Goal: Information Seeking & Learning: Learn about a topic

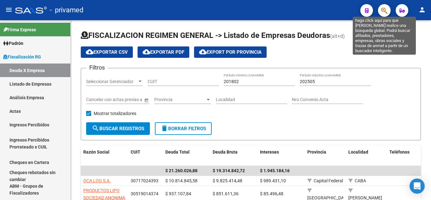
click at [387, 12] on icon "button" at bounding box center [384, 10] width 6 height 7
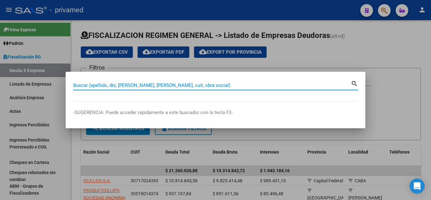
paste input "31990964"
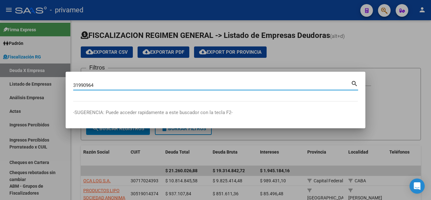
type input "31990964"
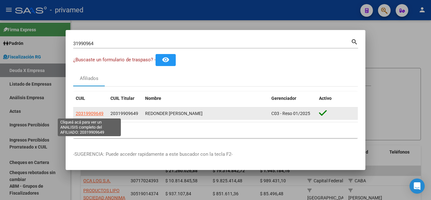
click at [96, 113] on span "20319909649" at bounding box center [90, 113] width 28 height 5
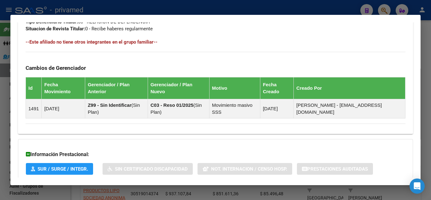
scroll to position [378, 0]
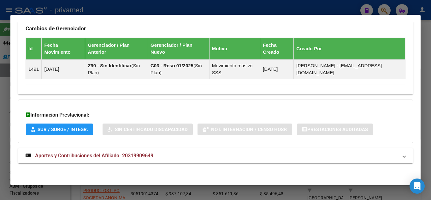
click at [83, 159] on strong "Aportes y Contribuciones del Afiliado: 20319909649" at bounding box center [90, 156] width 128 height 8
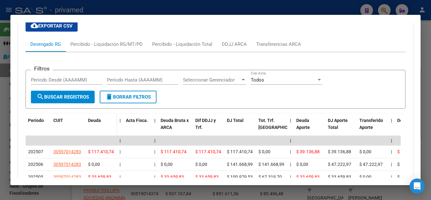
scroll to position [573, 0]
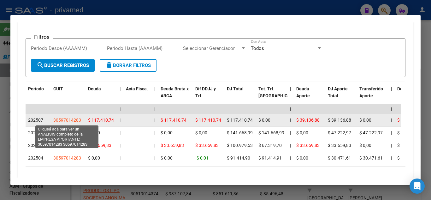
click at [75, 118] on span "30597014283" at bounding box center [67, 119] width 28 height 5
type textarea "30597014283"
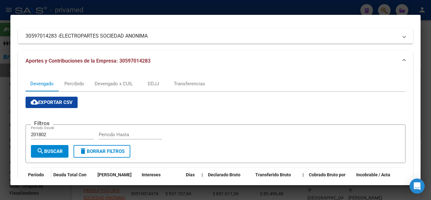
scroll to position [16, 0]
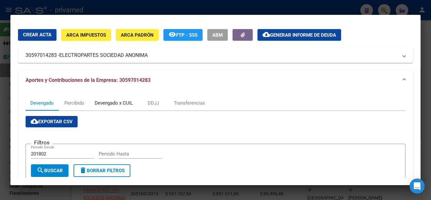
click at [106, 102] on div "Devengado x CUIL" at bounding box center [114, 102] width 38 height 7
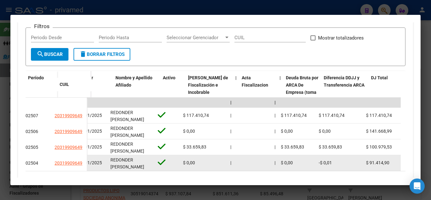
scroll to position [0, 26]
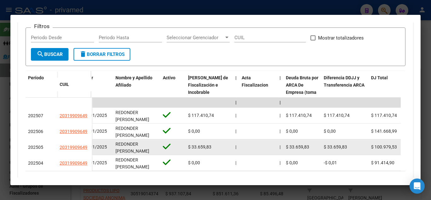
drag, startPoint x: 57, startPoint y: 147, endPoint x: 88, endPoint y: 148, distance: 31.6
click at [88, 148] on div "202505 20319909649" at bounding box center [59, 147] width 66 height 16
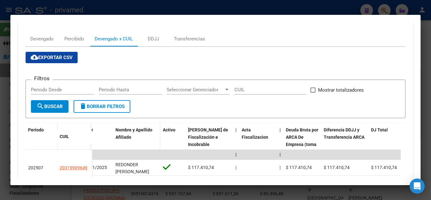
scroll to position [69, 0]
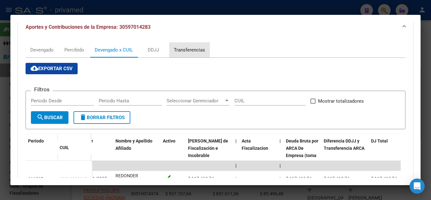
click at [181, 51] on div "Transferencias" at bounding box center [189, 49] width 31 height 7
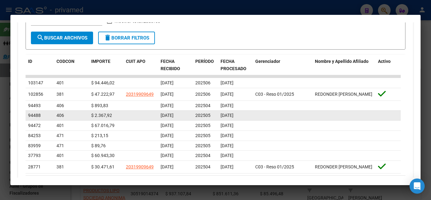
scroll to position [189, 0]
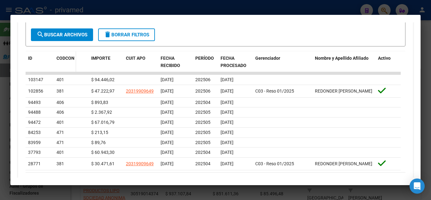
click at [63, 57] on span "CODCON" at bounding box center [66, 58] width 18 height 5
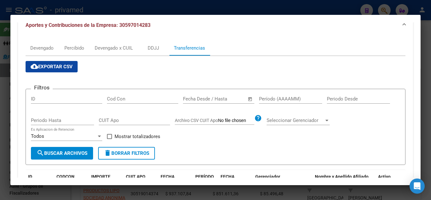
scroll to position [60, 0]
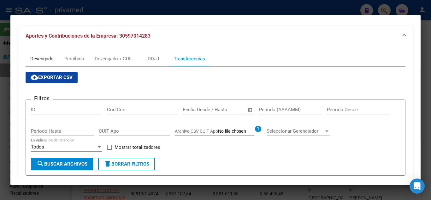
click at [50, 58] on div "Devengado" at bounding box center [41, 58] width 23 height 7
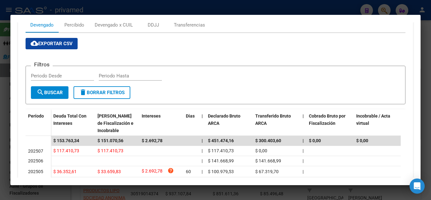
scroll to position [79, 0]
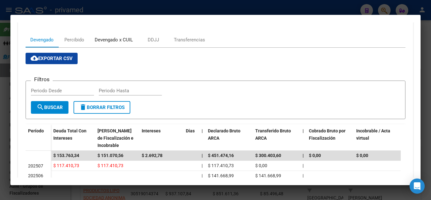
click at [110, 42] on div "Devengado x CUIL" at bounding box center [114, 39] width 38 height 7
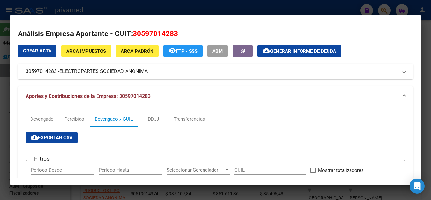
scroll to position [126, 0]
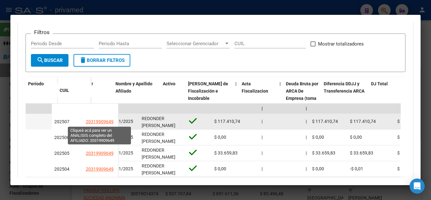
drag, startPoint x: 78, startPoint y: 120, endPoint x: 113, endPoint y: 120, distance: 34.7
click at [113, 120] on div "202507 20319909649" at bounding box center [85, 122] width 66 height 16
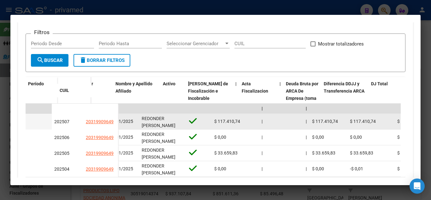
copy div "20319909649"
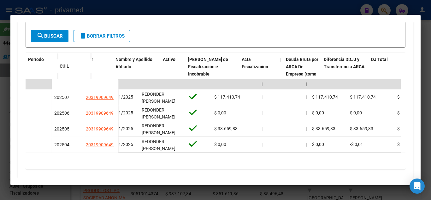
scroll to position [158, 0]
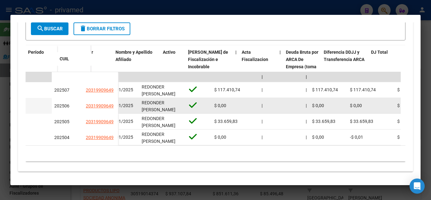
drag, startPoint x: 144, startPoint y: 102, endPoint x: 155, endPoint y: 102, distance: 10.4
click at [155, 102] on span "REDONDER [PERSON_NAME]" at bounding box center [159, 106] width 34 height 12
click at [150, 108] on span "REDONDER [PERSON_NAME]" at bounding box center [159, 106] width 34 height 12
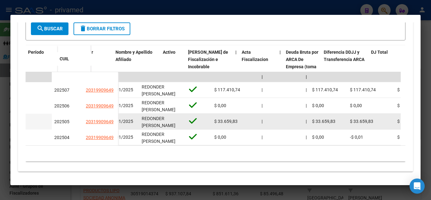
click at [69, 122] on span "202505" at bounding box center [61, 121] width 15 height 5
drag, startPoint x: 61, startPoint y: 120, endPoint x: 66, endPoint y: 120, distance: 5.4
click at [66, 120] on span "202505" at bounding box center [61, 121] width 15 height 5
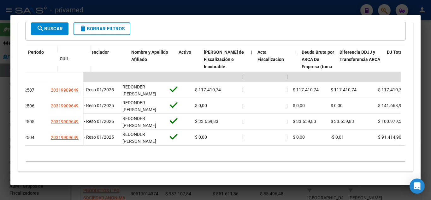
scroll to position [0, 10]
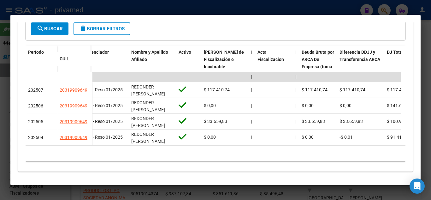
click at [98, 145] on datatable-body "| | | | | | | | | | | | | 202507 20319909649 C03 - Reso 01/2025 REDONDER [PERSO…" at bounding box center [213, 108] width 375 height 73
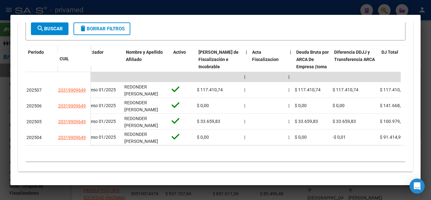
scroll to position [0, 0]
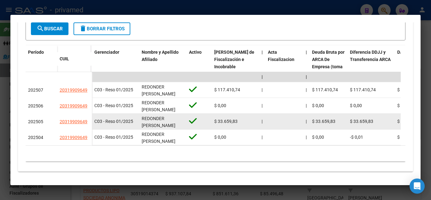
drag, startPoint x: 218, startPoint y: 121, endPoint x: 240, endPoint y: 120, distance: 22.1
click at [240, 120] on div "$ 33.659,83" at bounding box center [235, 121] width 42 height 7
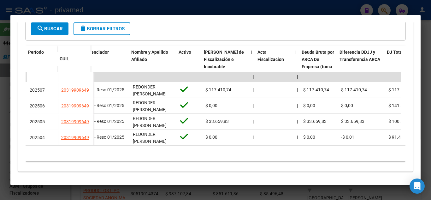
scroll to position [0, 10]
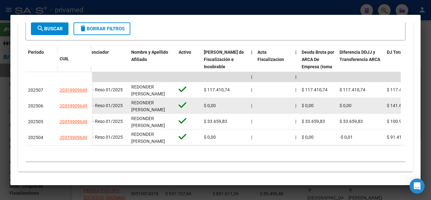
click at [43, 105] on div "202506" at bounding box center [41, 105] width 27 height 7
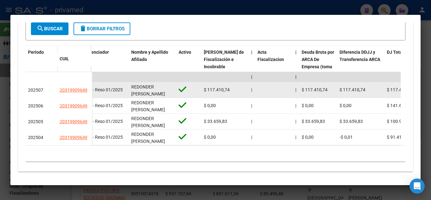
click at [41, 90] on span "202507" at bounding box center [35, 89] width 15 height 5
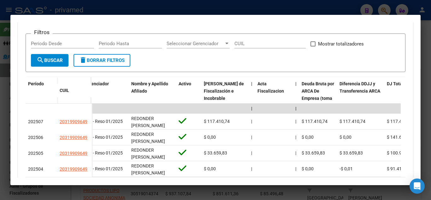
scroll to position [158, 0]
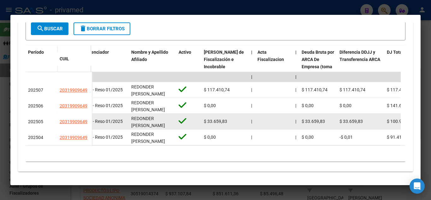
drag, startPoint x: 302, startPoint y: 121, endPoint x: 320, endPoint y: 121, distance: 18.3
click at [320, 121] on datatable-body-cell "$ 33.659,83" at bounding box center [318, 121] width 38 height 15
click at [320, 121] on span "$ 33.659,83" at bounding box center [313, 121] width 23 height 5
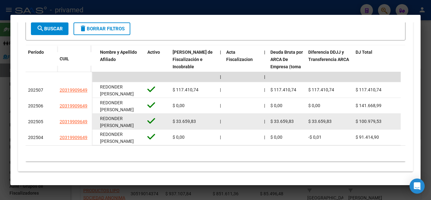
click at [278, 122] on span "$ 33.659,83" at bounding box center [282, 121] width 23 height 5
drag, startPoint x: 275, startPoint y: 123, endPoint x: 288, endPoint y: 121, distance: 13.0
click at [288, 121] on span "$ 33.659,83" at bounding box center [282, 121] width 23 height 5
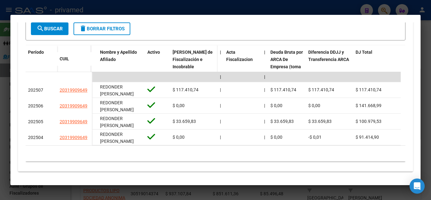
scroll to position [0, 0]
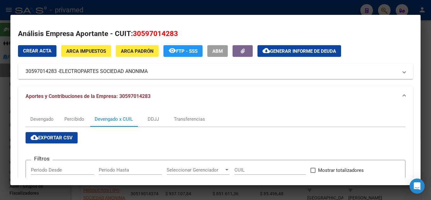
click at [223, 72] on mat-panel-title "30597014283 - ELECTROPARTES SOCIEDAD ANONIMA" at bounding box center [212, 72] width 373 height 8
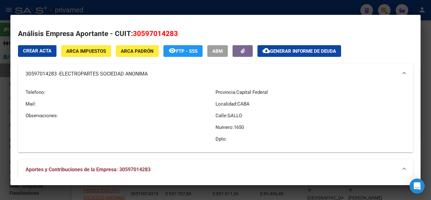
click at [215, 51] on span "ABM" at bounding box center [218, 51] width 10 height 6
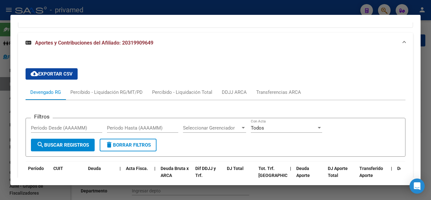
scroll to position [478, 0]
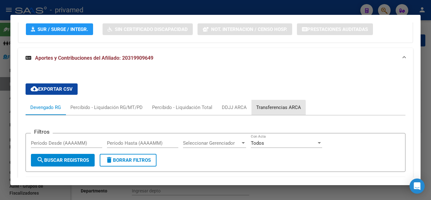
click at [255, 109] on div "Transferencias ARCA" at bounding box center [279, 107] width 54 height 15
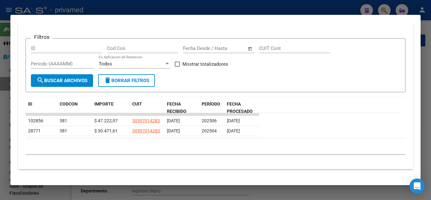
scroll to position [542, 0]
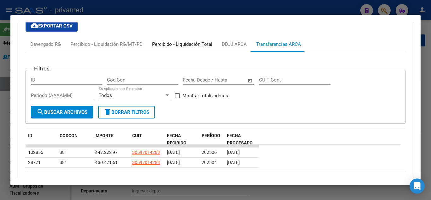
click at [193, 44] on div "Percibido - Liquidación Total" at bounding box center [182, 44] width 60 height 7
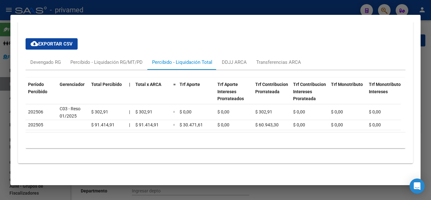
scroll to position [497, 0]
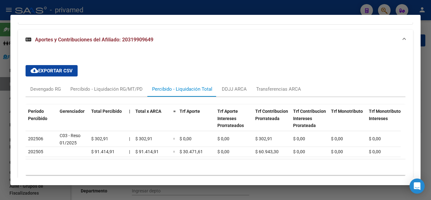
click at [0, 98] on div at bounding box center [215, 100] width 431 height 200
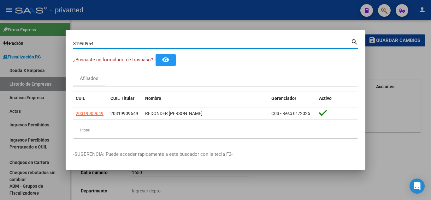
click at [323, 42] on input "31990964" at bounding box center [212, 44] width 278 height 6
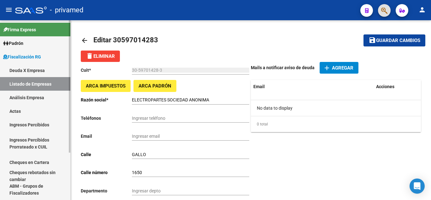
click at [44, 92] on link "Análisis Empresa" at bounding box center [35, 98] width 70 height 14
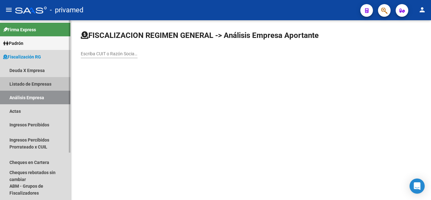
click at [50, 83] on link "Listado de Empresas" at bounding box center [35, 84] width 70 height 14
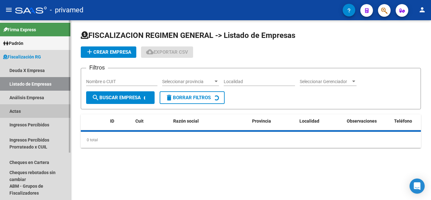
click at [46, 108] on link "Actas" at bounding box center [35, 111] width 70 height 14
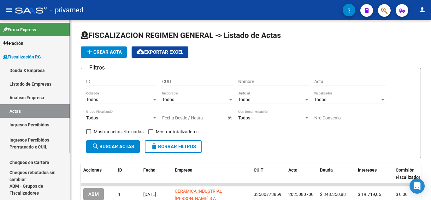
click at [42, 131] on link "Ingresos Percibidos" at bounding box center [35, 125] width 70 height 14
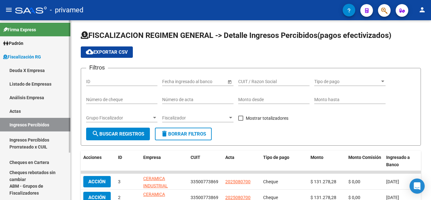
scroll to position [32, 0]
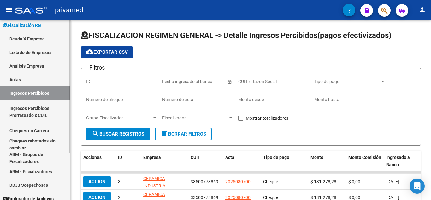
click at [41, 114] on link "Ingresos Percibidos Prorrateado x CUIL" at bounding box center [35, 112] width 70 height 24
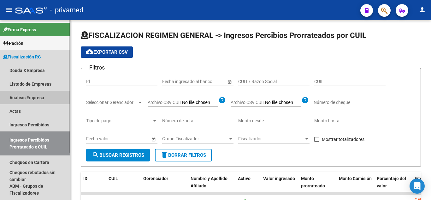
click at [43, 100] on link "Análisis Empresa" at bounding box center [35, 98] width 70 height 14
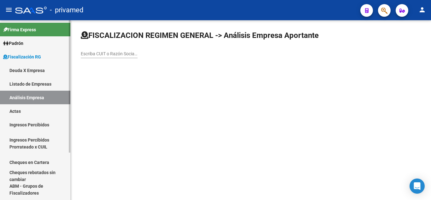
click at [47, 78] on link "Listado de Empresas" at bounding box center [35, 84] width 70 height 14
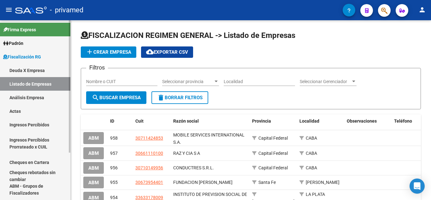
click at [51, 72] on link "Deuda X Empresa" at bounding box center [35, 70] width 70 height 14
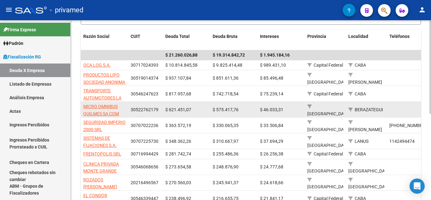
scroll to position [126, 0]
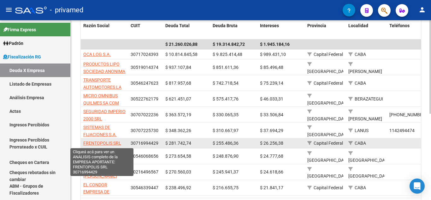
click at [104, 144] on span "FRENTOPOLIS SRL" at bounding box center [102, 143] width 38 height 5
type textarea "30716994429"
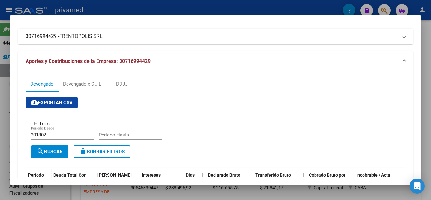
scroll to position [0, 0]
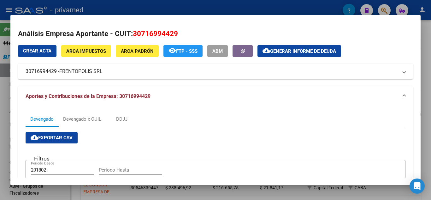
click at [152, 74] on mat-panel-title "30716994429 - FRENTOPOLIS SRL" at bounding box center [212, 72] width 373 height 8
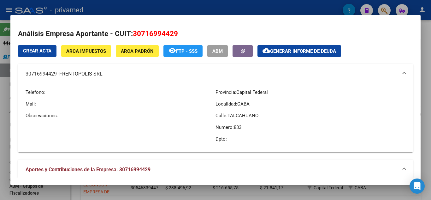
click at [139, 32] on span "30716994429" at bounding box center [155, 33] width 45 height 8
copy span "30716994429"
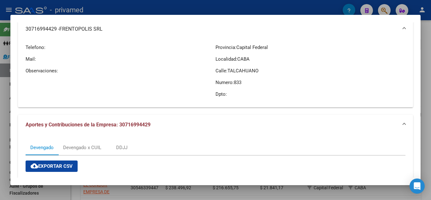
scroll to position [158, 0]
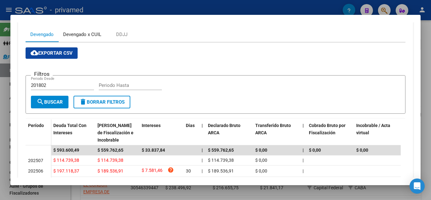
click at [93, 36] on div "Devengado x CUIL" at bounding box center [82, 34] width 38 height 7
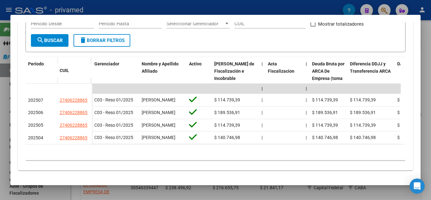
scroll to position [221, 0]
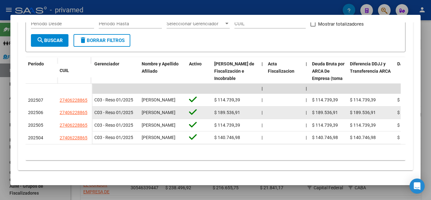
drag, startPoint x: 59, startPoint y: 115, endPoint x: 92, endPoint y: 115, distance: 32.5
click at [92, 115] on div "202506 27406228865" at bounding box center [59, 112] width 66 height 13
click at [92, 115] on datatable-body-cell "27406228865" at bounding box center [74, 112] width 35 height 13
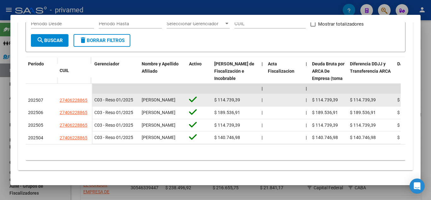
drag, startPoint x: 56, startPoint y: 104, endPoint x: 88, endPoint y: 102, distance: 31.6
click at [88, 102] on div "202507 27406228865" at bounding box center [59, 100] width 66 height 13
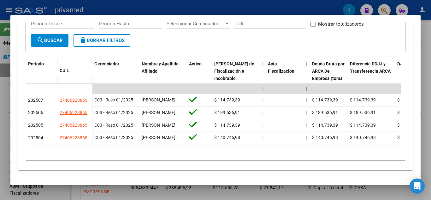
copy div "27406228865"
drag, startPoint x: 323, startPoint y: 1, endPoint x: 338, endPoint y: -21, distance: 27.3
click at [338, 0] on html "menu - privamed person Firma Express Padrón Afiliados Empadronados Movimientos …" at bounding box center [215, 100] width 431 height 200
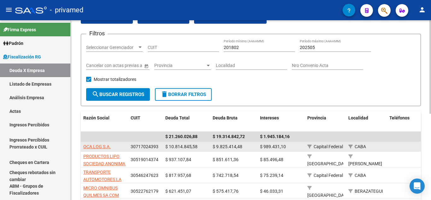
scroll to position [32, 0]
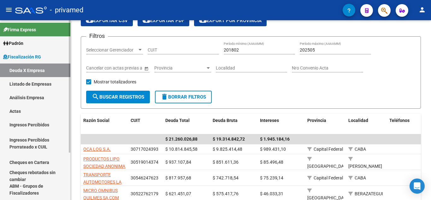
click at [32, 95] on link "Análisis Empresa" at bounding box center [35, 98] width 70 height 14
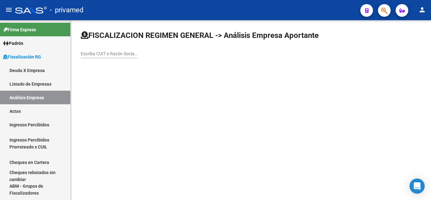
click at [100, 55] on input "Escriba CUIT o Razón Social para buscar" at bounding box center [109, 53] width 57 height 5
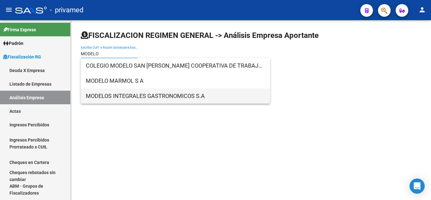
type input "MODELO"
click at [130, 96] on span "MODELOS INTEGRALES GASTRONOMICOS S.A" at bounding box center [175, 95] width 179 height 15
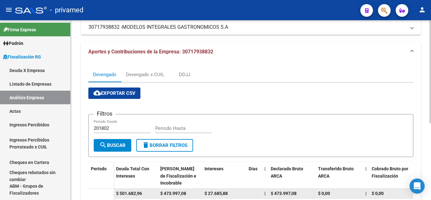
scroll to position [8, 0]
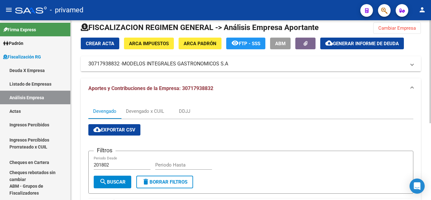
drag, startPoint x: 183, startPoint y: 88, endPoint x: 227, endPoint y: 88, distance: 44.5
click at [227, 88] on mat-panel-title "Aportes y Contribuciones de la Empresa: 30717938832" at bounding box center [247, 88] width 318 height 7
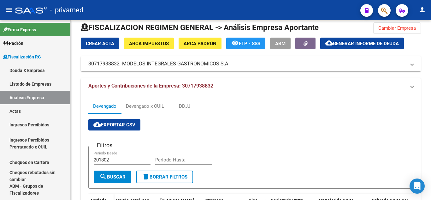
scroll to position [0, 0]
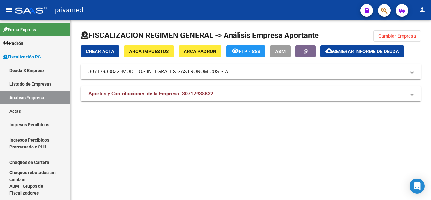
copy span "30717938832"
click at [157, 92] on span "Aportes y Contribuciones de la Empresa: 30717938832" at bounding box center [150, 94] width 125 height 6
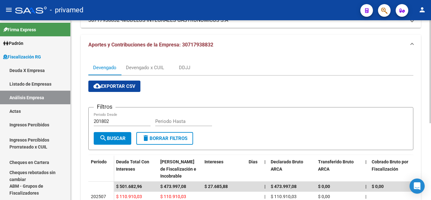
scroll to position [51, 0]
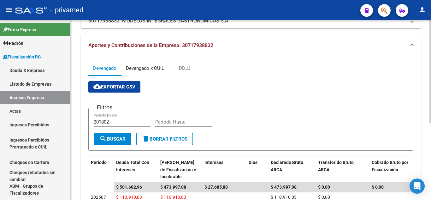
click at [161, 66] on div "Devengado x CUIL" at bounding box center [145, 68] width 38 height 7
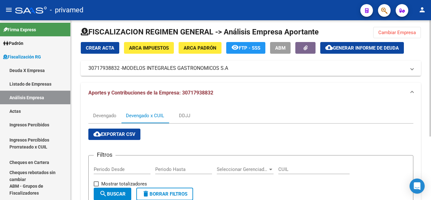
scroll to position [3, 0]
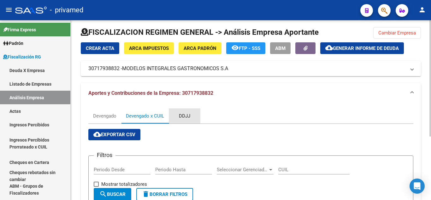
click at [177, 117] on div "DDJJ" at bounding box center [185, 115] width 32 height 15
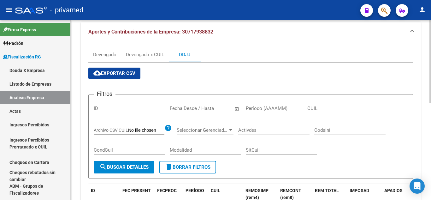
scroll to position [63, 0]
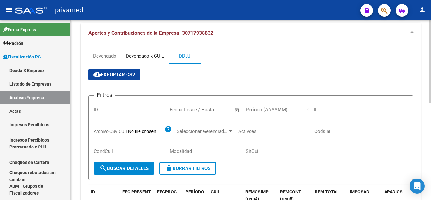
click at [148, 58] on div "Devengado x CUIL" at bounding box center [145, 55] width 38 height 7
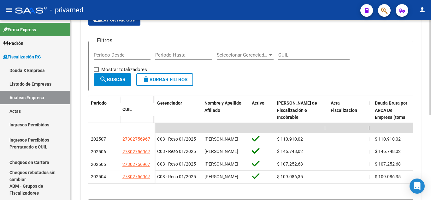
scroll to position [126, 0]
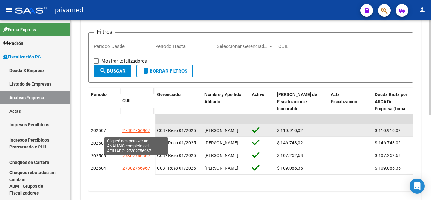
drag, startPoint x: 117, startPoint y: 132, endPoint x: 150, endPoint y: 132, distance: 32.8
click at [150, 132] on div "202507 27302756967" at bounding box center [121, 130] width 66 height 13
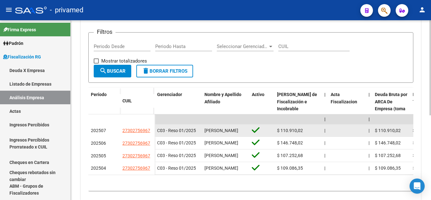
copy div "27302756967"
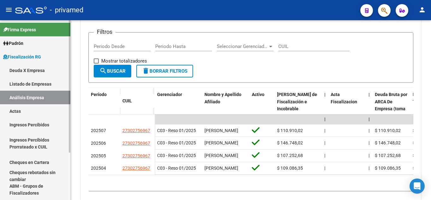
click at [43, 108] on link "Actas" at bounding box center [35, 111] width 70 height 14
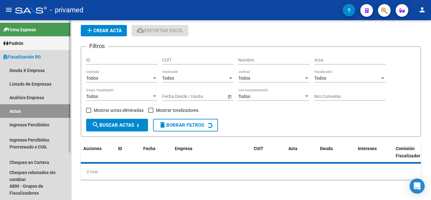
scroll to position [21, 0]
click at [45, 95] on link "Análisis Empresa" at bounding box center [35, 98] width 70 height 14
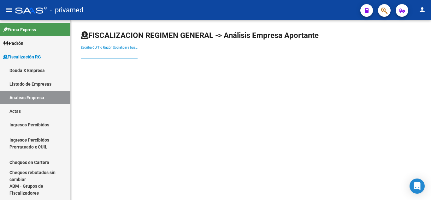
click at [96, 55] on input "Escriba CUIT o Razón Social para buscar" at bounding box center [109, 53] width 57 height 5
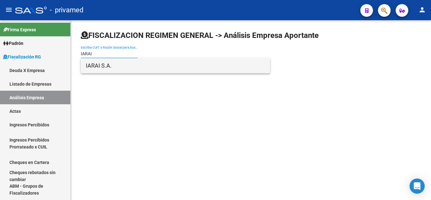
type input "IARAI"
click at [104, 67] on span "IARAI S.A." at bounding box center [175, 65] width 179 height 15
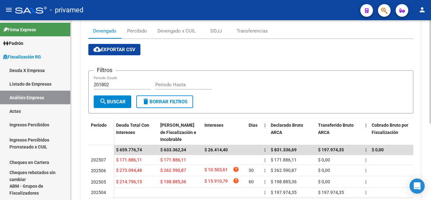
scroll to position [69, 0]
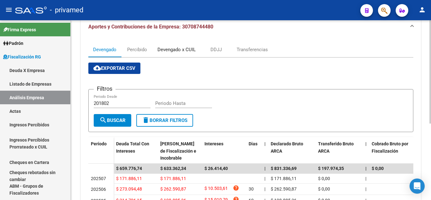
click at [174, 51] on div "Devengado x CUIL" at bounding box center [177, 49] width 38 height 7
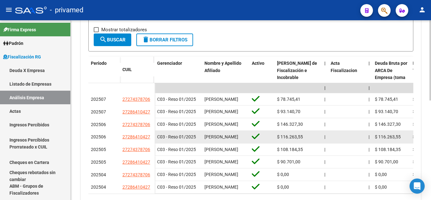
scroll to position [158, 0]
drag, startPoint x: 119, startPoint y: 148, endPoint x: 151, endPoint y: 149, distance: 31.6
click at [151, 143] on div "202506 27286410427" at bounding box center [121, 136] width 66 height 13
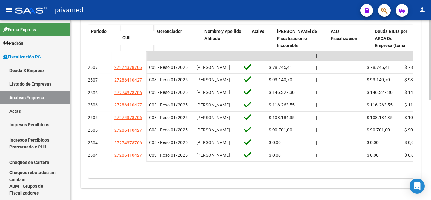
scroll to position [0, 0]
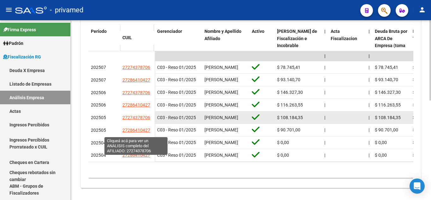
drag, startPoint x: 122, startPoint y: 131, endPoint x: 149, endPoint y: 131, distance: 27.2
click at [149, 124] on datatable-body-cell "27274378706" at bounding box center [137, 117] width 35 height 13
copy span "27274378706"
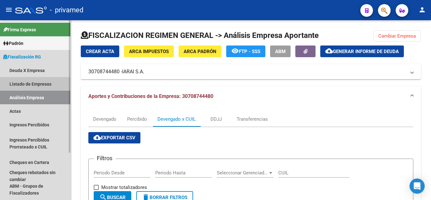
click at [48, 83] on link "Listado de Empresas" at bounding box center [35, 84] width 70 height 14
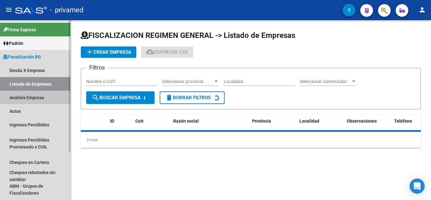
click at [45, 97] on link "Análisis Empresa" at bounding box center [35, 98] width 70 height 14
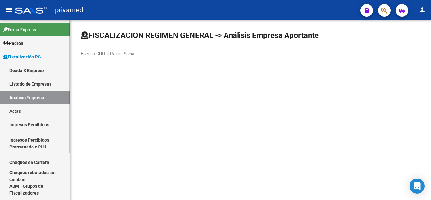
click at [50, 69] on link "Deuda X Empresa" at bounding box center [35, 70] width 70 height 14
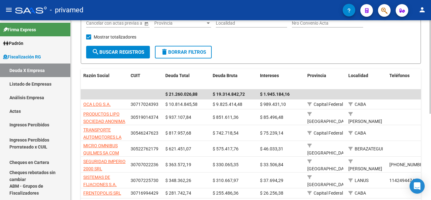
scroll to position [95, 0]
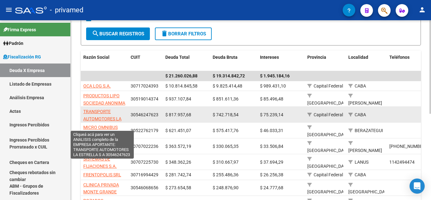
click at [110, 118] on span "TRANSPORTE AUTOMOTORES LA ESTRELLA S A" at bounding box center [102, 119] width 38 height 20
type textarea "30546247623"
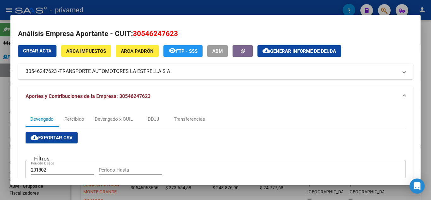
click at [169, 77] on mat-expansion-panel-header "30546247623 - TRANSPORTE AUTOMOTORES LA ESTRELLA S A" at bounding box center [215, 71] width 395 height 15
